Goal: Entertainment & Leisure: Consume media (video, audio)

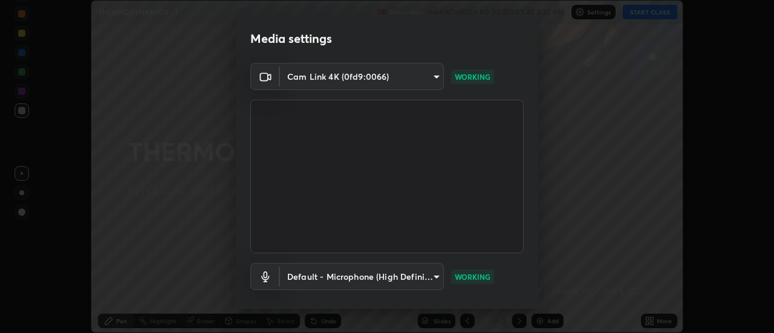
scroll to position [64, 0]
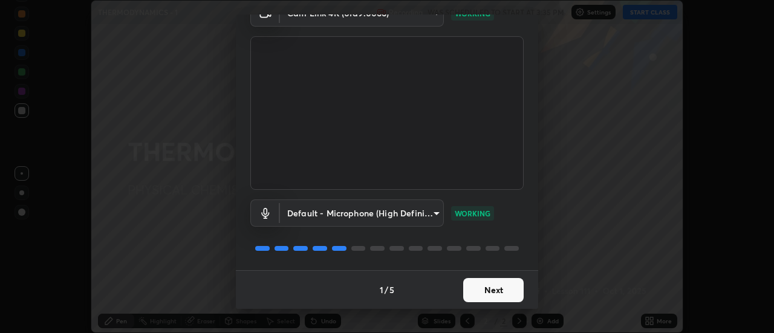
click at [480, 290] on button "Next" at bounding box center [493, 290] width 60 height 24
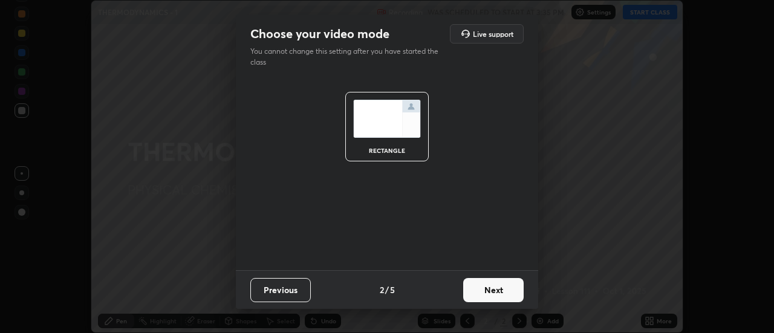
scroll to position [0, 0]
click at [481, 293] on button "Next" at bounding box center [493, 290] width 60 height 24
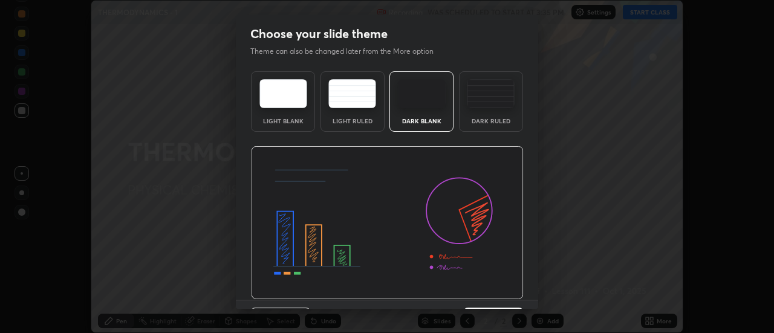
scroll to position [30, 0]
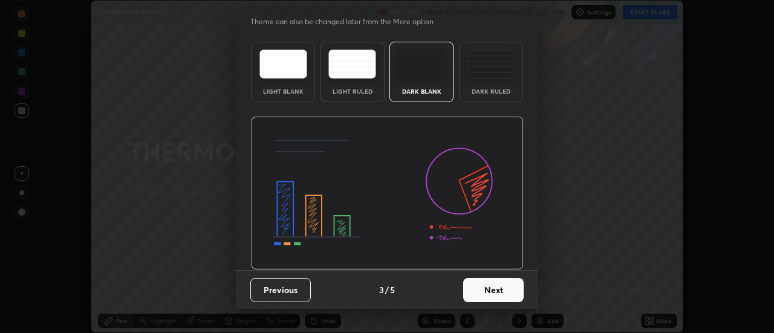
click at [481, 290] on button "Next" at bounding box center [493, 290] width 60 height 24
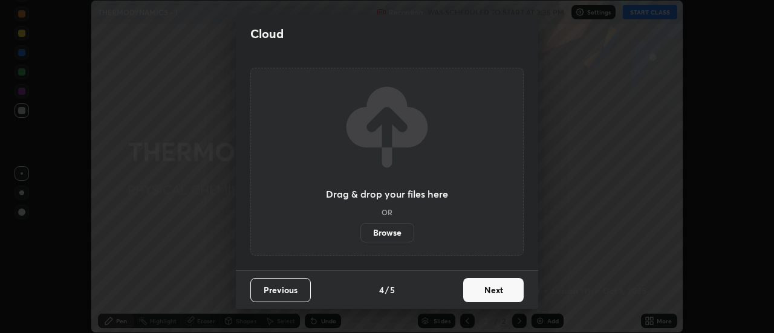
click at [481, 289] on button "Next" at bounding box center [493, 290] width 60 height 24
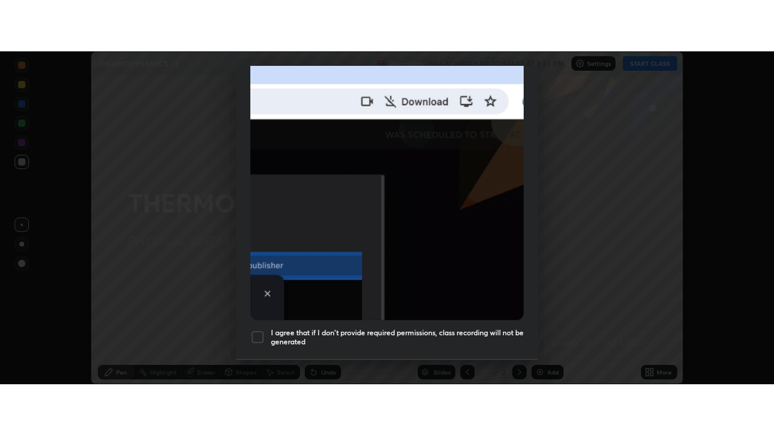
scroll to position [287, 0]
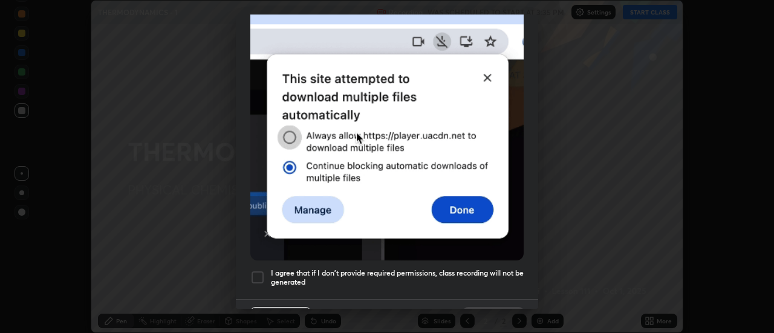
click at [471, 269] on h5 "I agree that if I don't provide required permissions, class recording will not …" at bounding box center [397, 278] width 253 height 19
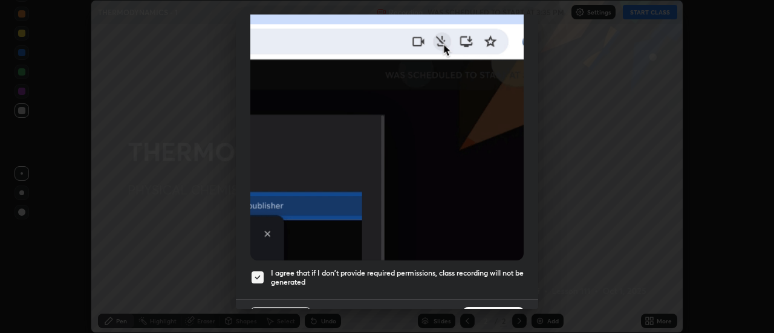
click at [478, 307] on button "Done" at bounding box center [493, 319] width 60 height 24
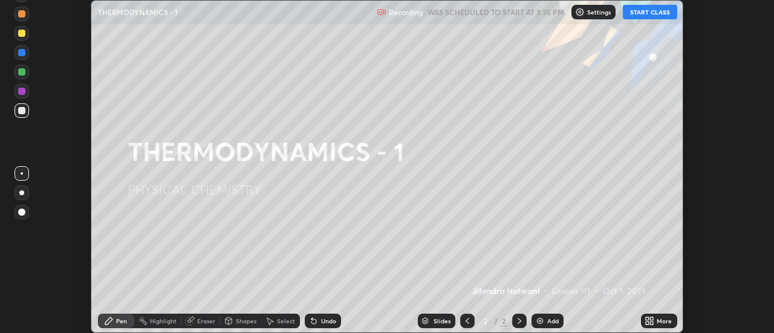
click at [653, 13] on button "START CLASS" at bounding box center [650, 12] width 54 height 15
click at [653, 318] on icon at bounding box center [652, 319] width 3 height 3
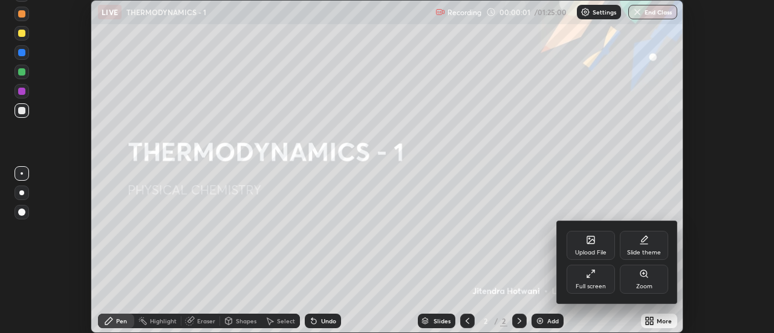
click at [596, 279] on div "Full screen" at bounding box center [591, 279] width 48 height 29
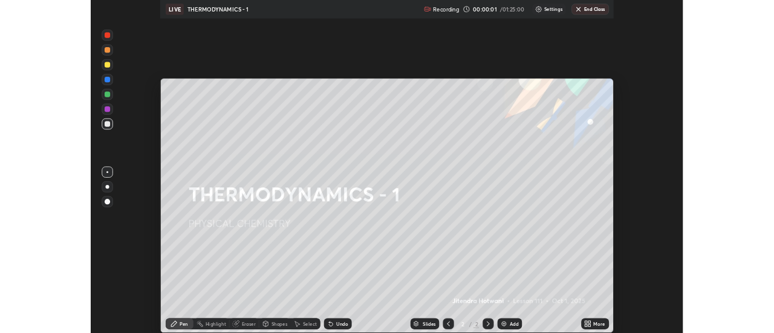
scroll to position [435, 774]
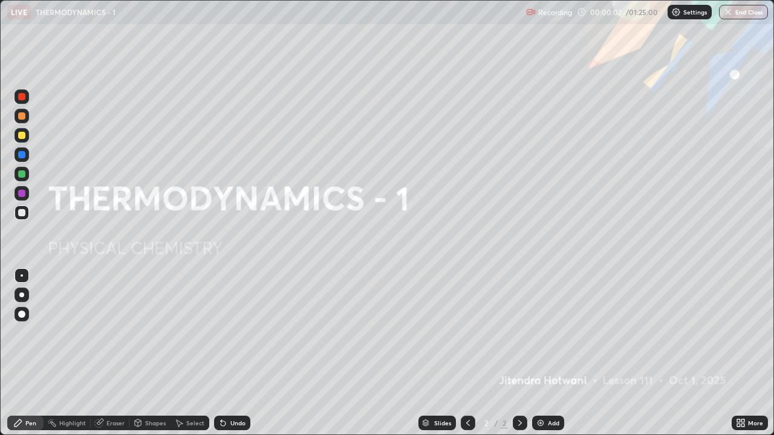
click at [540, 333] on img at bounding box center [541, 424] width 10 height 10
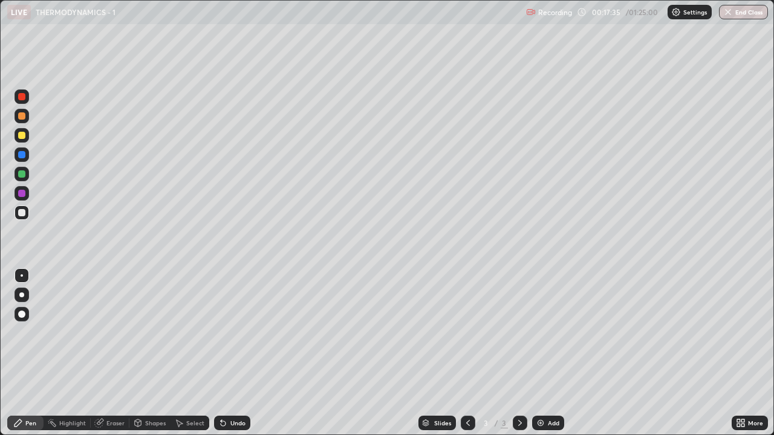
click at [23, 175] on div at bounding box center [21, 174] width 7 height 7
click at [110, 333] on div "Eraser" at bounding box center [115, 423] width 18 height 6
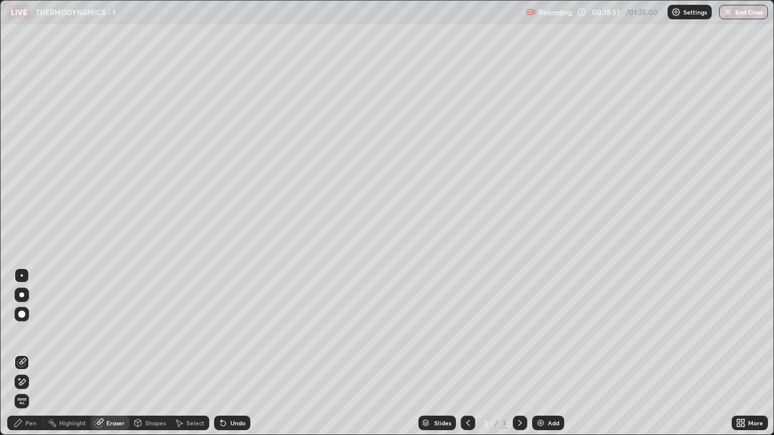
click at [29, 333] on div "Pen" at bounding box center [30, 423] width 11 height 6
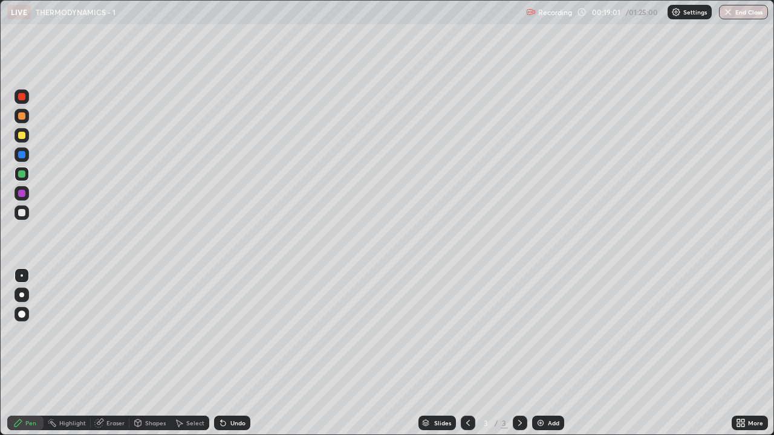
click at [228, 333] on div "Undo" at bounding box center [232, 423] width 36 height 15
click at [231, 333] on div "Undo" at bounding box center [237, 423] width 15 height 6
click at [18, 214] on div at bounding box center [21, 212] width 7 height 7
click at [230, 333] on div "Undo" at bounding box center [237, 423] width 15 height 6
click at [549, 333] on div "Add" at bounding box center [553, 423] width 11 height 6
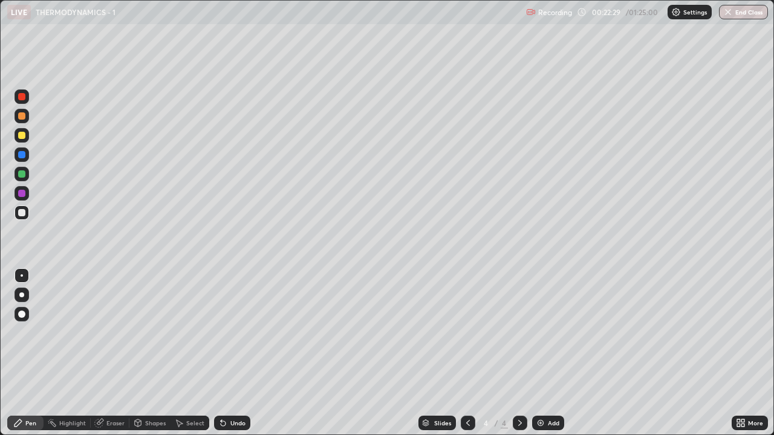
click at [21, 213] on div at bounding box center [21, 212] width 7 height 7
click at [465, 333] on icon at bounding box center [468, 424] width 10 height 10
click at [519, 333] on icon at bounding box center [520, 424] width 10 height 10
click at [467, 333] on icon at bounding box center [468, 424] width 10 height 10
click at [518, 333] on icon at bounding box center [520, 424] width 10 height 10
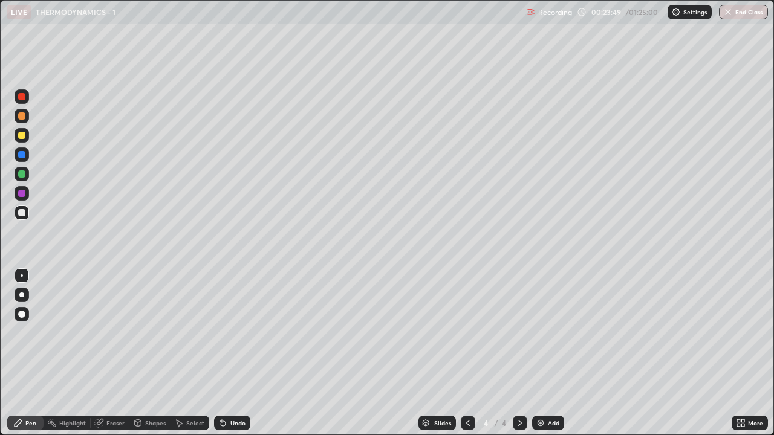
click at [232, 333] on div "Undo" at bounding box center [237, 423] width 15 height 6
click at [467, 333] on icon at bounding box center [468, 424] width 10 height 10
click at [518, 333] on icon at bounding box center [520, 423] width 4 height 6
click at [234, 333] on div "Undo" at bounding box center [237, 423] width 15 height 6
click at [230, 333] on div "Undo" at bounding box center [237, 423] width 15 height 6
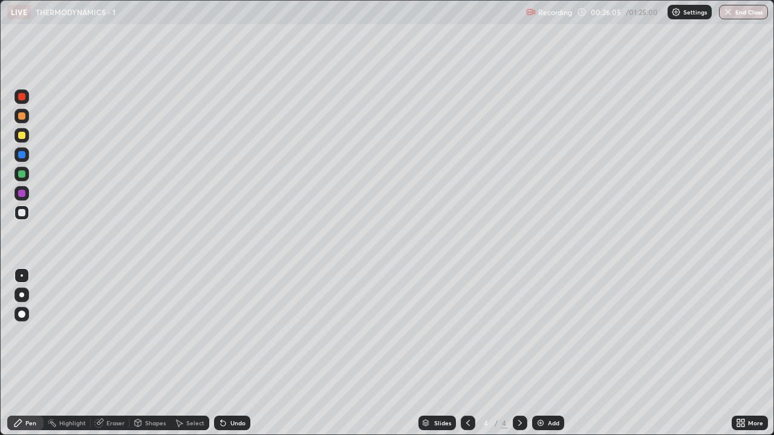
click at [466, 333] on icon at bounding box center [468, 424] width 10 height 10
click at [518, 333] on icon at bounding box center [520, 424] width 10 height 10
click at [467, 333] on icon at bounding box center [468, 424] width 10 height 10
click at [524, 333] on div at bounding box center [520, 423] width 15 height 15
click at [467, 333] on icon at bounding box center [468, 424] width 10 height 10
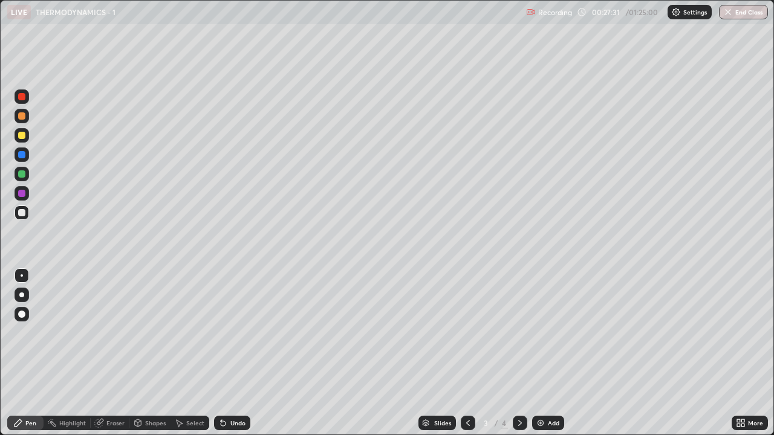
click at [520, 333] on icon at bounding box center [520, 423] width 4 height 6
click at [467, 333] on icon at bounding box center [468, 424] width 10 height 10
click at [519, 333] on icon at bounding box center [520, 424] width 10 height 10
click at [544, 333] on img at bounding box center [541, 424] width 10 height 10
click at [24, 137] on div at bounding box center [21, 135] width 7 height 7
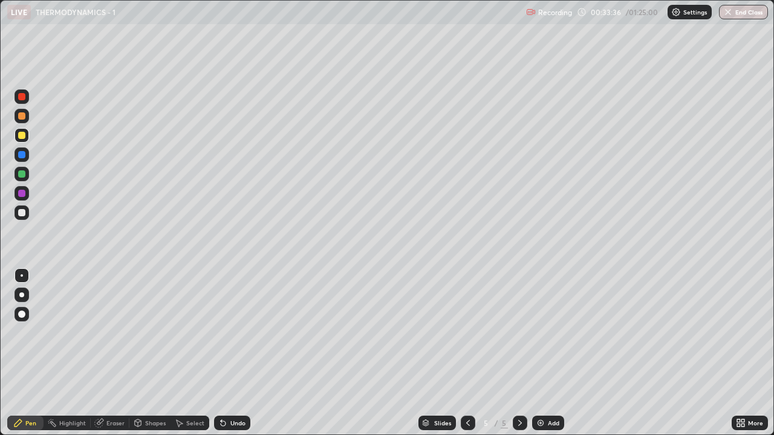
click at [236, 333] on div "Undo" at bounding box center [237, 423] width 15 height 6
click at [233, 333] on div "Undo" at bounding box center [237, 423] width 15 height 6
click at [236, 333] on div "Undo" at bounding box center [237, 423] width 15 height 6
click at [238, 333] on div "Undo" at bounding box center [237, 423] width 15 height 6
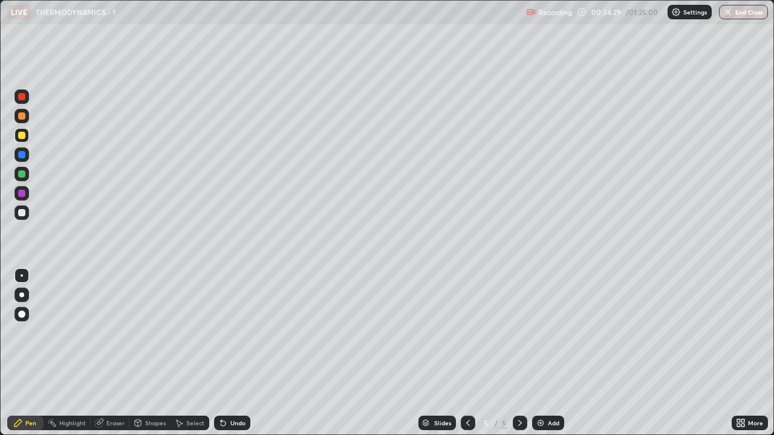
click at [237, 333] on div "Undo" at bounding box center [232, 423] width 36 height 15
click at [19, 215] on div at bounding box center [21, 212] width 7 height 7
click at [236, 333] on div "Undo" at bounding box center [237, 423] width 15 height 6
click at [548, 333] on div "Add" at bounding box center [553, 423] width 11 height 6
click at [24, 137] on div at bounding box center [21, 135] width 7 height 7
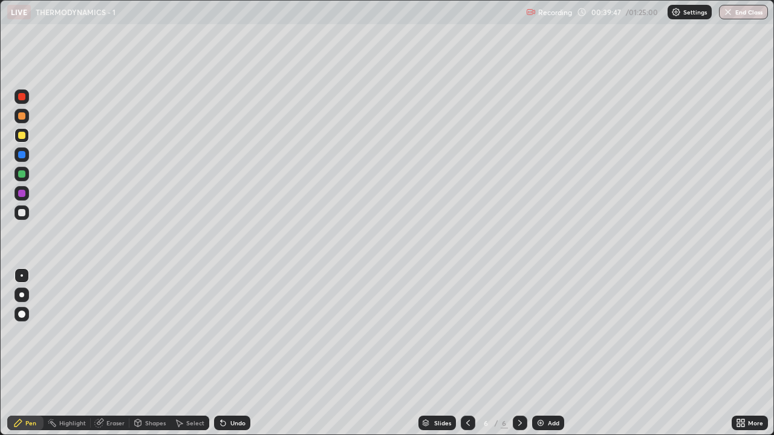
click at [467, 333] on icon at bounding box center [468, 424] width 10 height 10
click at [519, 333] on icon at bounding box center [520, 424] width 10 height 10
click at [230, 333] on div "Undo" at bounding box center [237, 423] width 15 height 6
click at [235, 333] on div "Undo" at bounding box center [237, 423] width 15 height 6
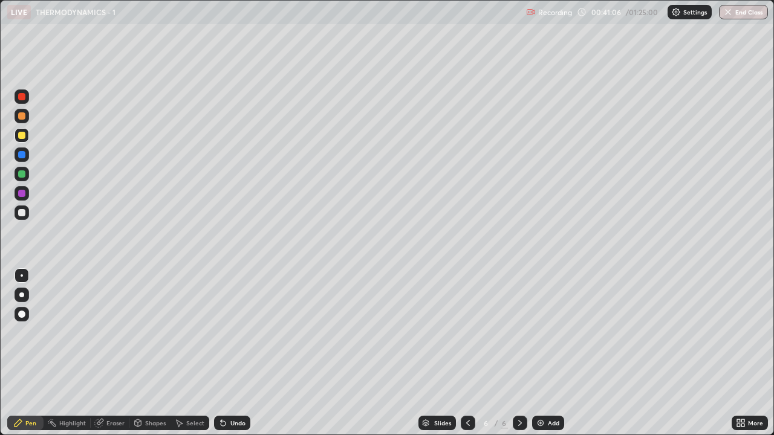
click at [24, 213] on div at bounding box center [21, 212] width 7 height 7
click at [548, 333] on div "Add" at bounding box center [553, 423] width 11 height 6
click at [540, 333] on img at bounding box center [541, 424] width 10 height 10
click at [466, 333] on icon at bounding box center [468, 424] width 10 height 10
click at [519, 333] on icon at bounding box center [520, 424] width 10 height 10
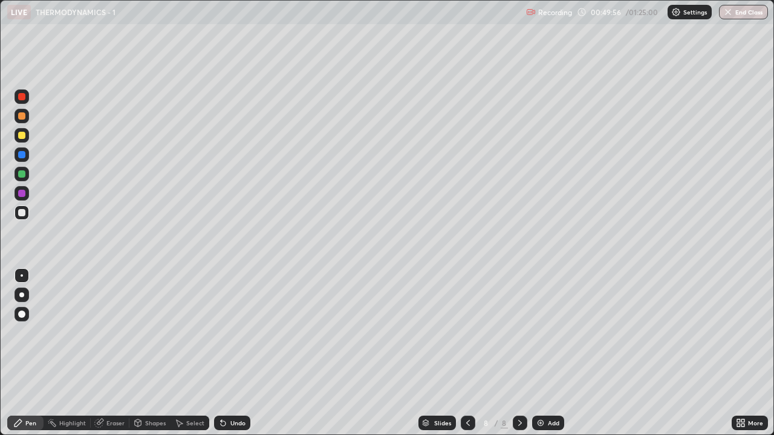
click at [517, 333] on icon at bounding box center [520, 424] width 10 height 10
click at [28, 195] on div at bounding box center [22, 193] width 15 height 15
click at [468, 333] on icon at bounding box center [468, 423] width 4 height 6
click at [517, 333] on icon at bounding box center [520, 424] width 10 height 10
click at [472, 333] on div at bounding box center [468, 423] width 15 height 15
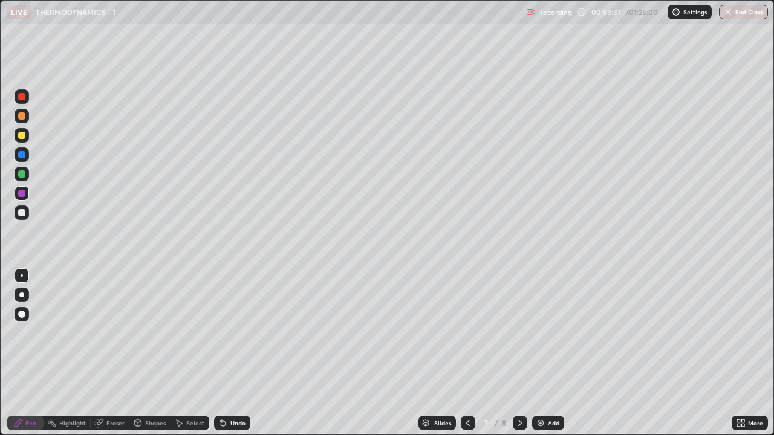
click at [520, 333] on icon at bounding box center [520, 424] width 10 height 10
click at [468, 333] on icon at bounding box center [468, 424] width 10 height 10
click at [520, 333] on icon at bounding box center [520, 424] width 10 height 10
click at [539, 333] on img at bounding box center [541, 424] width 10 height 10
click at [21, 210] on div at bounding box center [21, 212] width 7 height 7
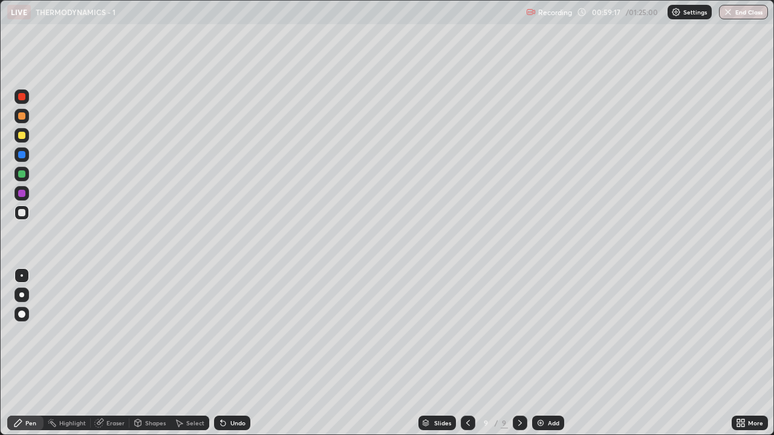
click at [231, 333] on div "Undo" at bounding box center [237, 423] width 15 height 6
click at [235, 333] on div "Undo" at bounding box center [237, 423] width 15 height 6
click at [235, 333] on div "Undo" at bounding box center [232, 423] width 36 height 15
click at [541, 333] on img at bounding box center [541, 424] width 10 height 10
click at [25, 102] on div at bounding box center [22, 97] width 15 height 15
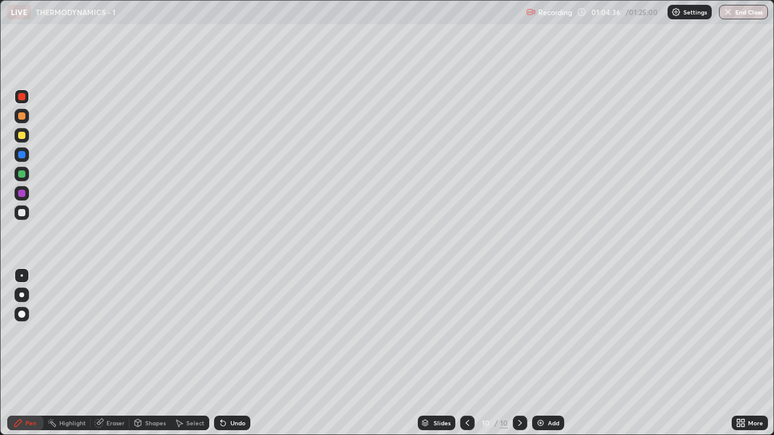
click at [21, 212] on div at bounding box center [21, 212] width 7 height 7
click at [22, 174] on div at bounding box center [21, 174] width 7 height 7
click at [230, 333] on div "Undo" at bounding box center [237, 423] width 15 height 6
click at [233, 333] on div "Undo" at bounding box center [237, 423] width 15 height 6
click at [21, 134] on div at bounding box center [21, 135] width 7 height 7
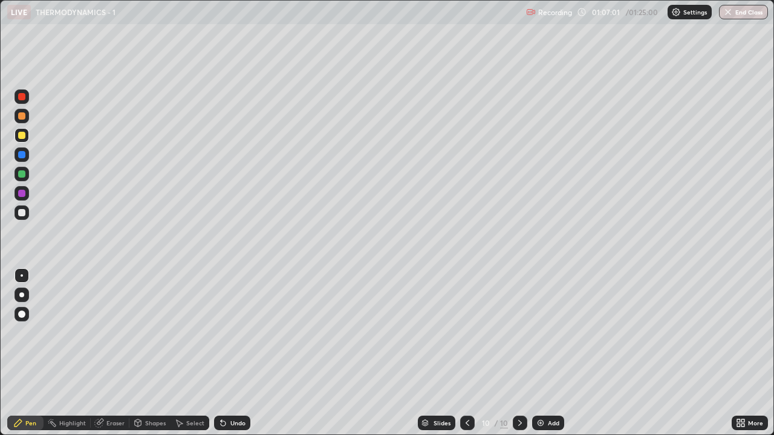
click at [230, 333] on div "Undo" at bounding box center [237, 423] width 15 height 6
click at [24, 94] on div at bounding box center [21, 96] width 7 height 7
click at [21, 215] on div at bounding box center [21, 212] width 7 height 7
click at [21, 135] on div at bounding box center [21, 135] width 7 height 7
click at [234, 333] on div "Undo" at bounding box center [237, 423] width 15 height 6
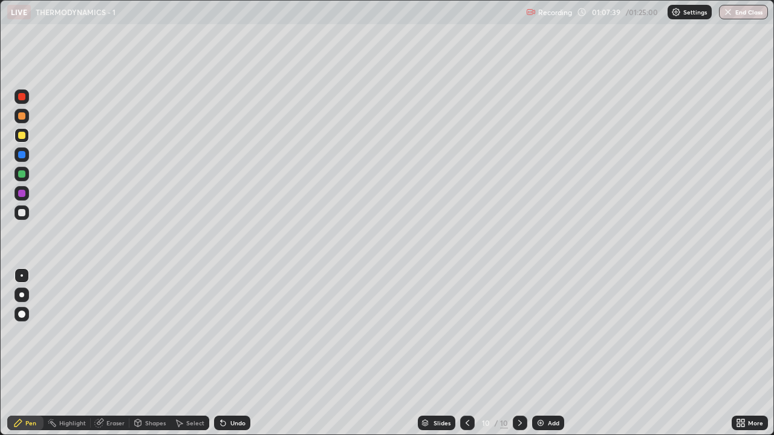
click at [230, 333] on div "Undo" at bounding box center [237, 423] width 15 height 6
click at [21, 191] on div at bounding box center [21, 193] width 7 height 7
click at [546, 333] on div "Add" at bounding box center [548, 423] width 32 height 15
click at [24, 137] on div at bounding box center [21, 135] width 7 height 7
click at [24, 212] on div at bounding box center [21, 212] width 7 height 7
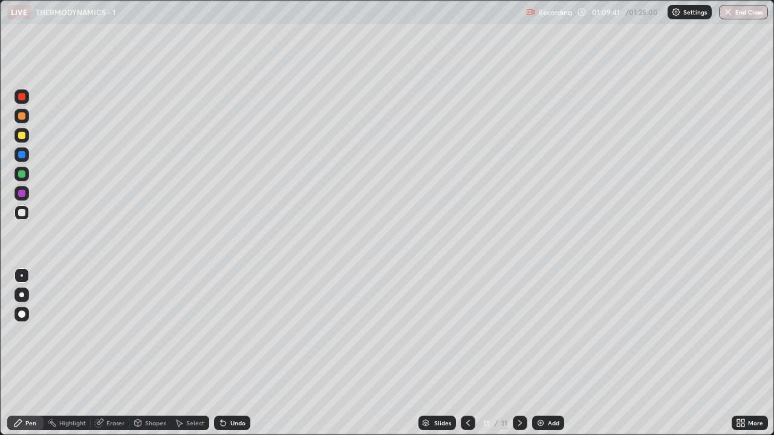
click at [468, 333] on icon at bounding box center [468, 423] width 4 height 6
click at [522, 333] on icon at bounding box center [520, 424] width 10 height 10
click at [466, 333] on icon at bounding box center [468, 424] width 10 height 10
click at [519, 333] on icon at bounding box center [520, 424] width 10 height 10
click at [467, 333] on icon at bounding box center [468, 424] width 10 height 10
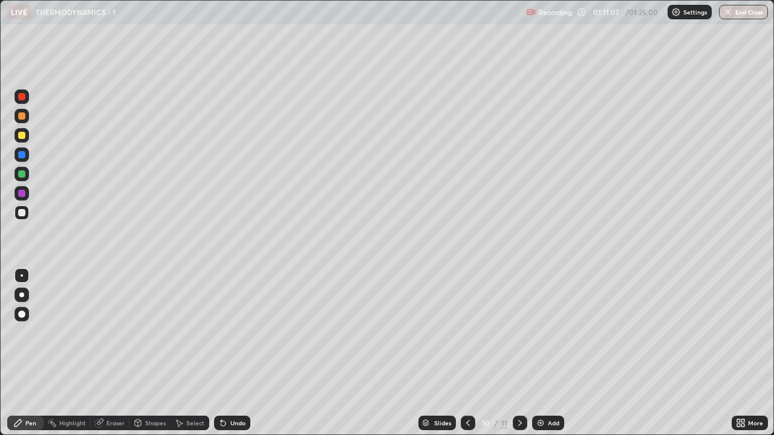
click at [519, 333] on icon at bounding box center [520, 424] width 10 height 10
click at [467, 333] on icon at bounding box center [468, 424] width 10 height 10
click at [520, 333] on icon at bounding box center [520, 424] width 10 height 10
click at [467, 333] on icon at bounding box center [468, 424] width 10 height 10
click at [519, 333] on icon at bounding box center [520, 424] width 10 height 10
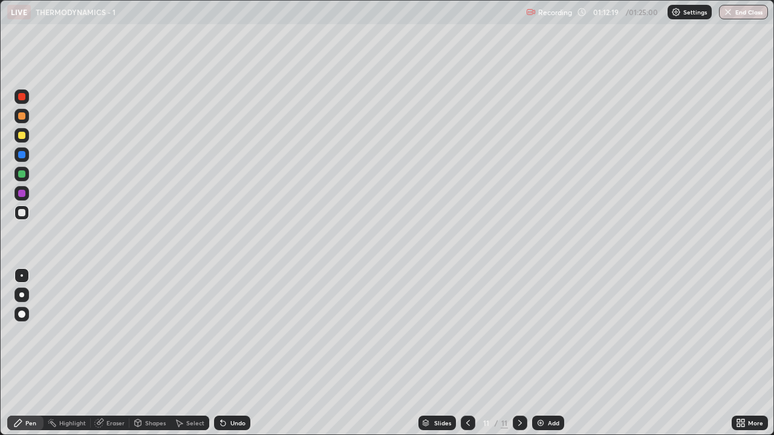
click at [548, 333] on div "Add" at bounding box center [553, 423] width 11 height 6
click at [545, 333] on div "Add" at bounding box center [548, 423] width 32 height 15
click at [21, 137] on div at bounding box center [21, 135] width 7 height 7
click at [20, 175] on div at bounding box center [21, 174] width 7 height 7
click at [21, 213] on div at bounding box center [21, 212] width 7 height 7
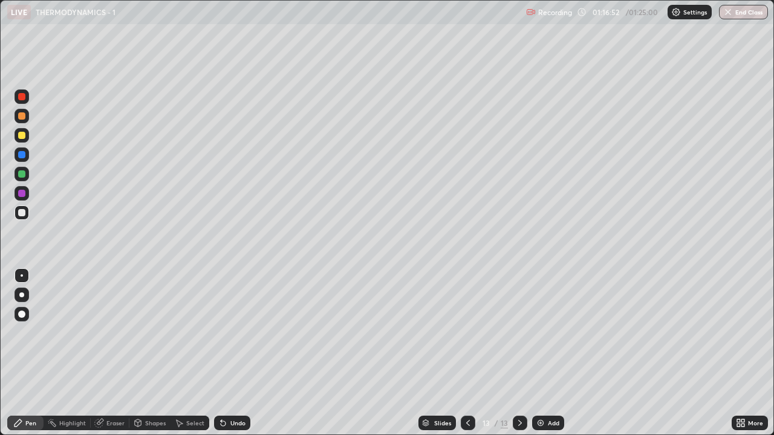
click at [22, 174] on div at bounding box center [21, 174] width 7 height 7
click at [19, 214] on div at bounding box center [21, 212] width 7 height 7
click at [21, 175] on div at bounding box center [21, 174] width 7 height 7
click at [21, 214] on div at bounding box center [21, 212] width 7 height 7
click at [544, 333] on div "Add" at bounding box center [548, 423] width 32 height 15
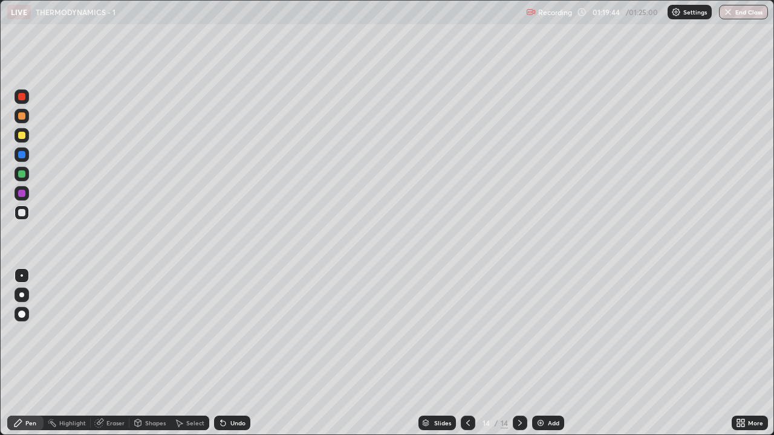
click at [23, 177] on div at bounding box center [21, 174] width 7 height 7
click at [24, 212] on div at bounding box center [21, 212] width 7 height 7
click at [22, 176] on div at bounding box center [21, 174] width 7 height 7
click at [22, 137] on div at bounding box center [21, 135] width 7 height 7
click at [21, 212] on div at bounding box center [21, 212] width 7 height 7
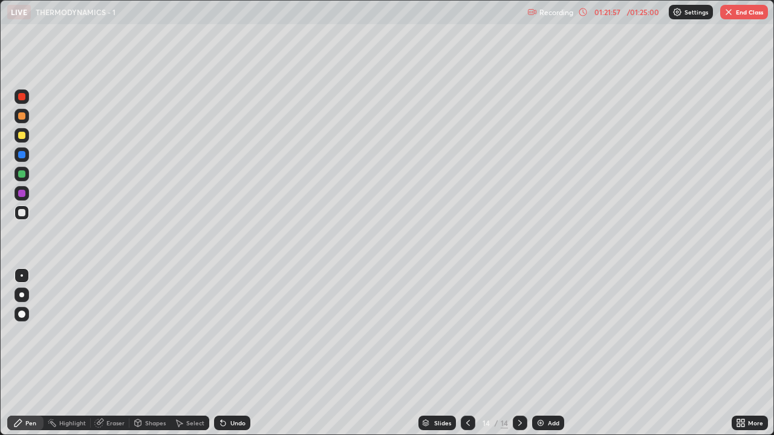
click at [232, 333] on div "Undo" at bounding box center [237, 423] width 15 height 6
click at [230, 333] on div "Undo" at bounding box center [237, 423] width 15 height 6
click at [21, 175] on div at bounding box center [21, 174] width 7 height 7
click at [18, 212] on div at bounding box center [22, 213] width 15 height 15
click at [21, 173] on div at bounding box center [21, 174] width 7 height 7
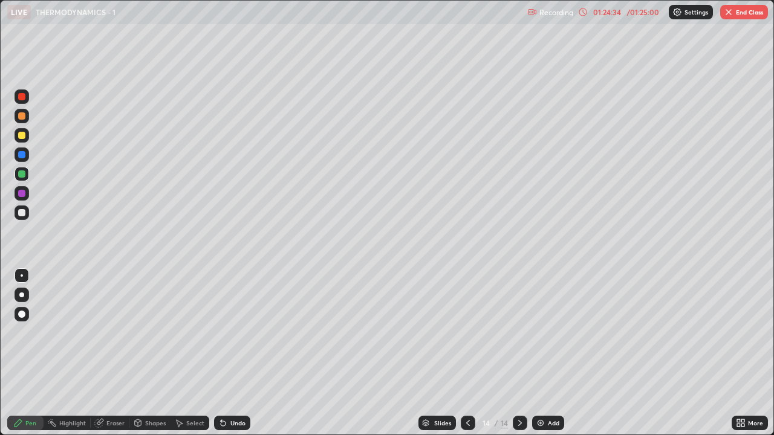
click at [544, 333] on img at bounding box center [541, 424] width 10 height 10
click at [230, 333] on div "Undo" at bounding box center [237, 423] width 15 height 6
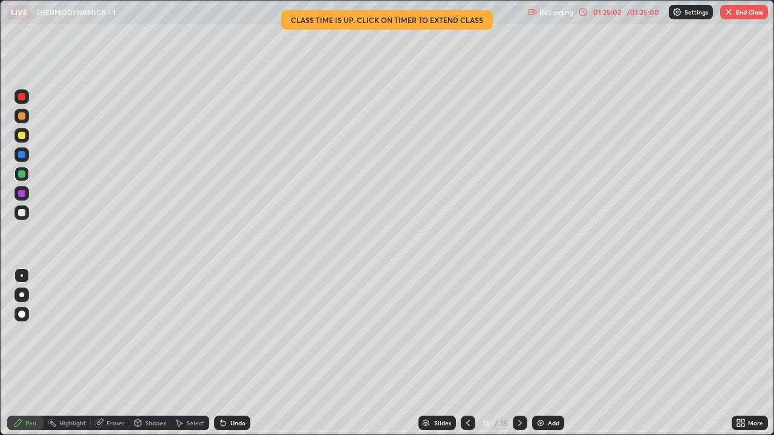
click at [26, 212] on div at bounding box center [22, 213] width 15 height 15
click at [232, 333] on div "Undo" at bounding box center [237, 423] width 15 height 6
click at [225, 333] on icon at bounding box center [223, 424] width 10 height 10
click at [231, 333] on div "Undo" at bounding box center [237, 423] width 15 height 6
click at [226, 333] on icon at bounding box center [223, 424] width 10 height 10
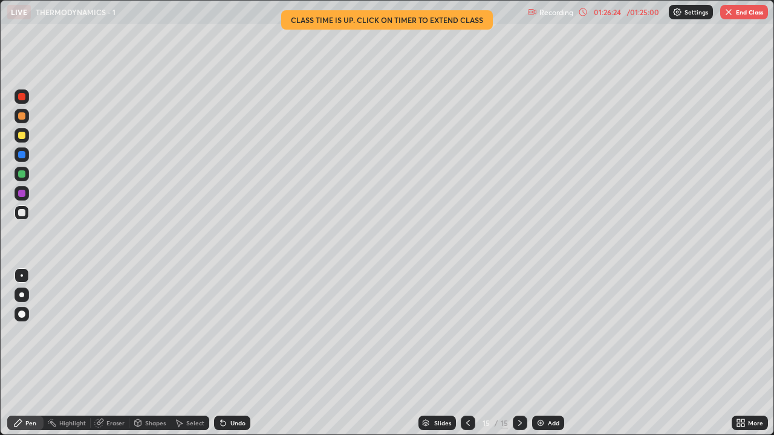
click at [726, 16] on img "button" at bounding box center [729, 12] width 10 height 10
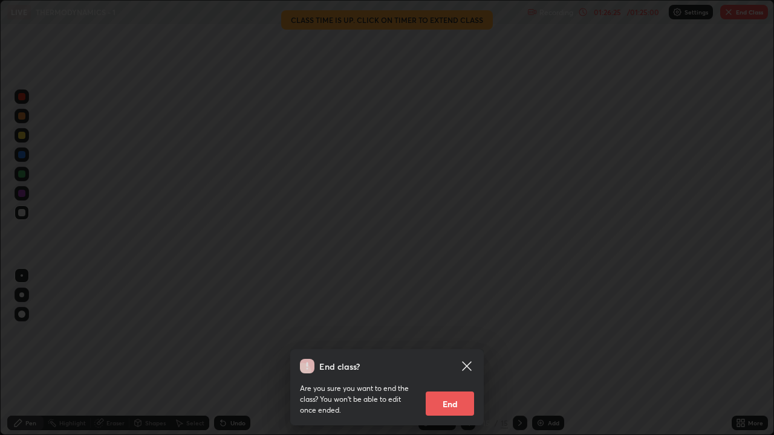
click at [448, 333] on button "End" at bounding box center [450, 404] width 48 height 24
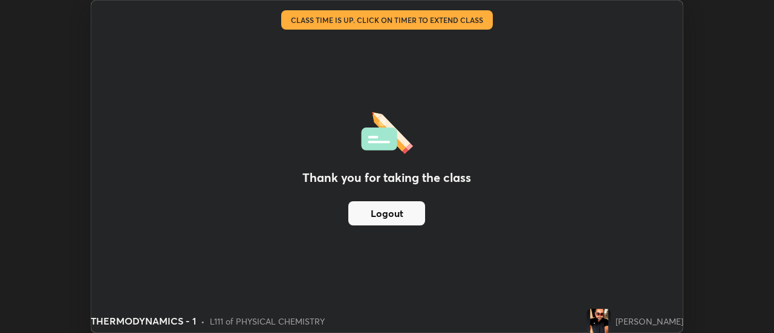
scroll to position [60152, 59711]
